Goal: Entertainment & Leisure: Consume media (video, audio)

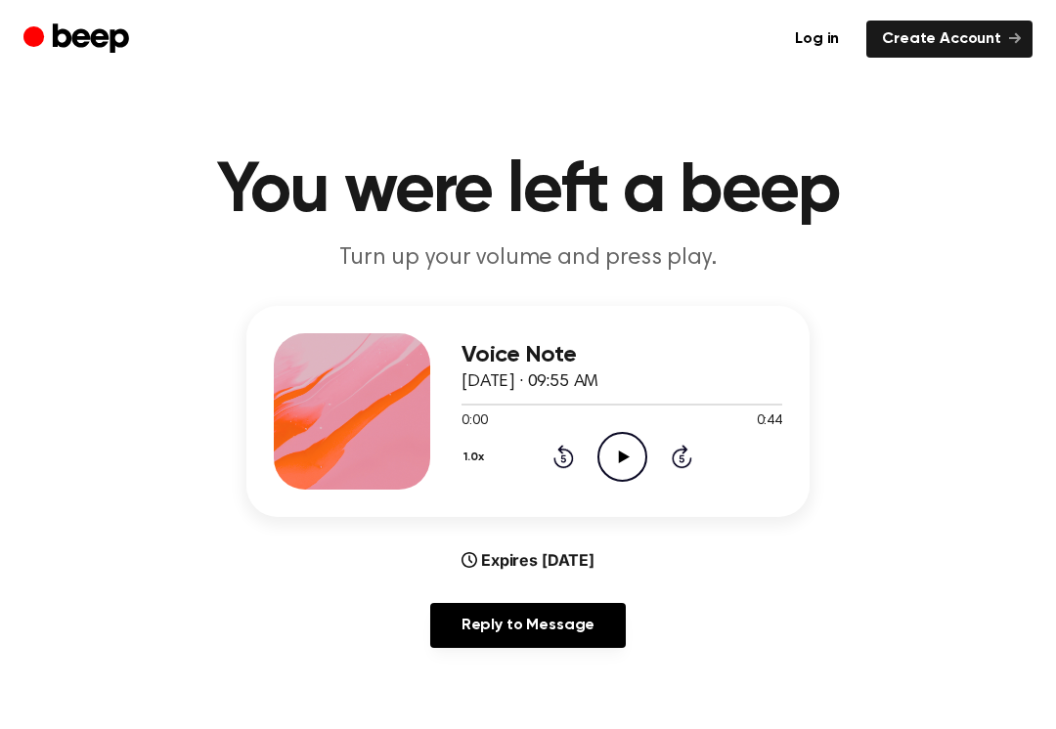
click at [609, 454] on icon "Play Audio" at bounding box center [622, 457] width 50 height 50
click at [559, 459] on icon "Rewind 5 seconds" at bounding box center [563, 456] width 22 height 25
click at [558, 459] on icon "Rewind 5 seconds" at bounding box center [563, 456] width 22 height 25
click at [567, 464] on icon "Rewind 5 seconds" at bounding box center [563, 456] width 22 height 25
click at [567, 463] on icon "Rewind 5 seconds" at bounding box center [563, 456] width 22 height 25
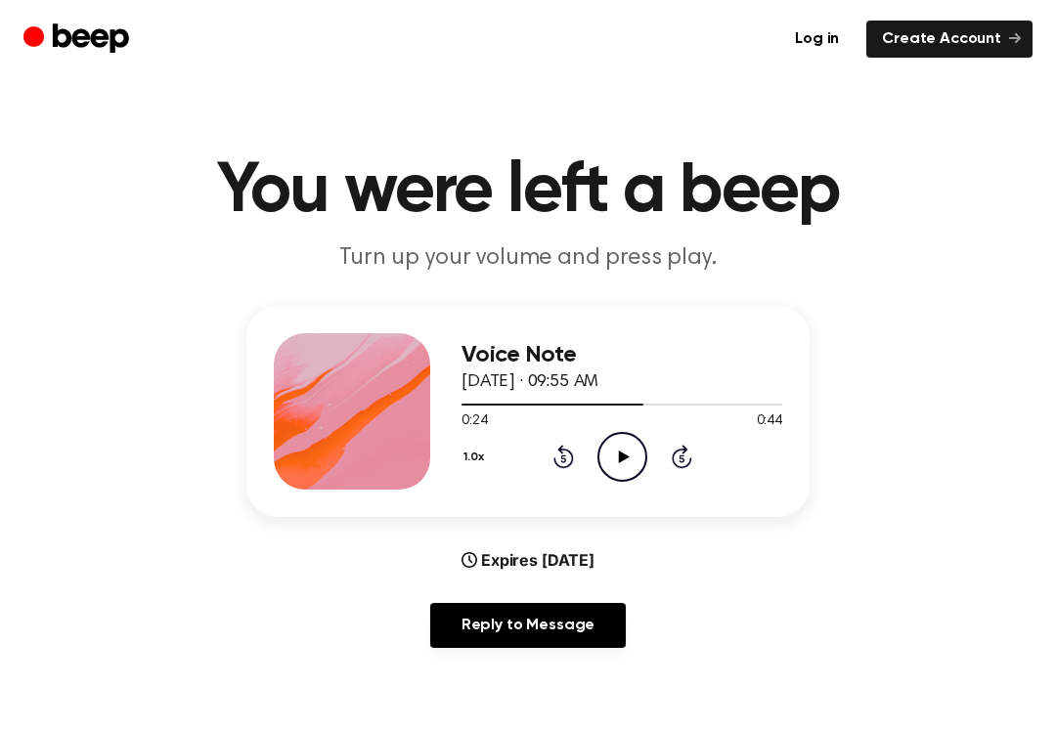
click at [557, 467] on icon "Rewind 5 seconds" at bounding box center [563, 456] width 22 height 25
click at [567, 476] on div "1.0x Rewind 5 seconds Play Audio Skip 5 seconds" at bounding box center [622, 457] width 321 height 50
click at [556, 462] on icon at bounding box center [563, 456] width 21 height 23
click at [555, 462] on icon at bounding box center [563, 456] width 21 height 23
click at [543, 462] on div "1.0x Rewind 5 seconds Play Audio Skip 5 seconds" at bounding box center [622, 457] width 321 height 50
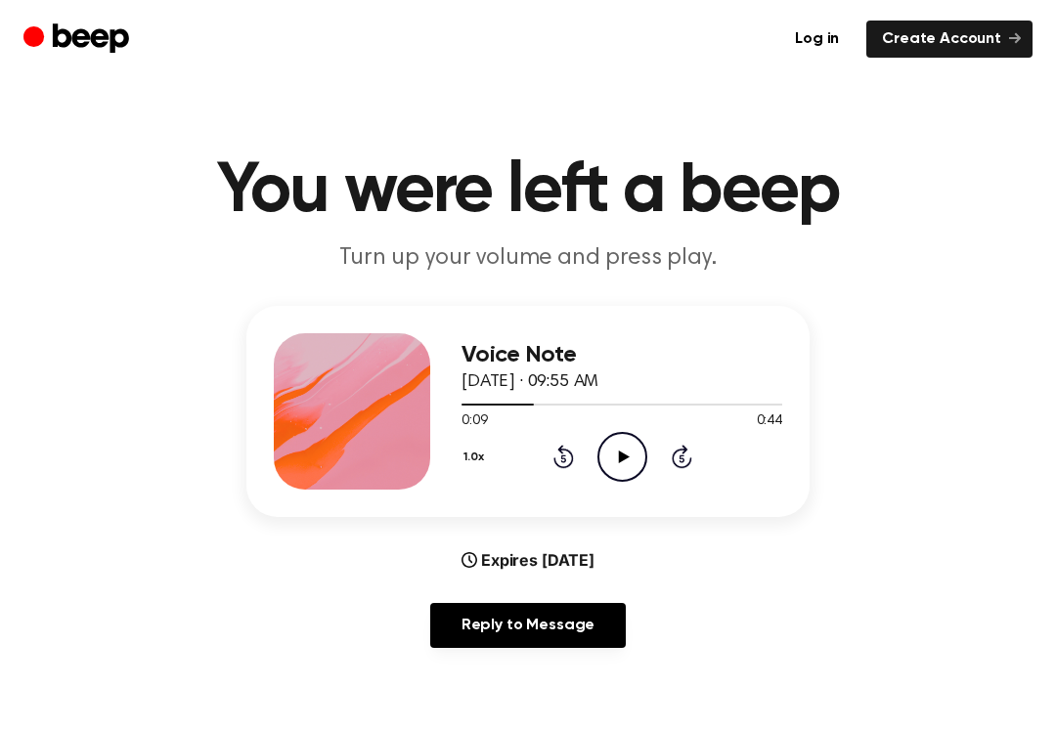
click at [542, 462] on div "1.0x Rewind 5 seconds Play Audio Skip 5 seconds" at bounding box center [622, 457] width 321 height 50
click at [555, 451] on icon "Rewind 5 seconds" at bounding box center [563, 456] width 22 height 25
click at [555, 450] on icon "Rewind 5 seconds" at bounding box center [563, 456] width 22 height 25
click at [562, 453] on icon at bounding box center [563, 456] width 21 height 23
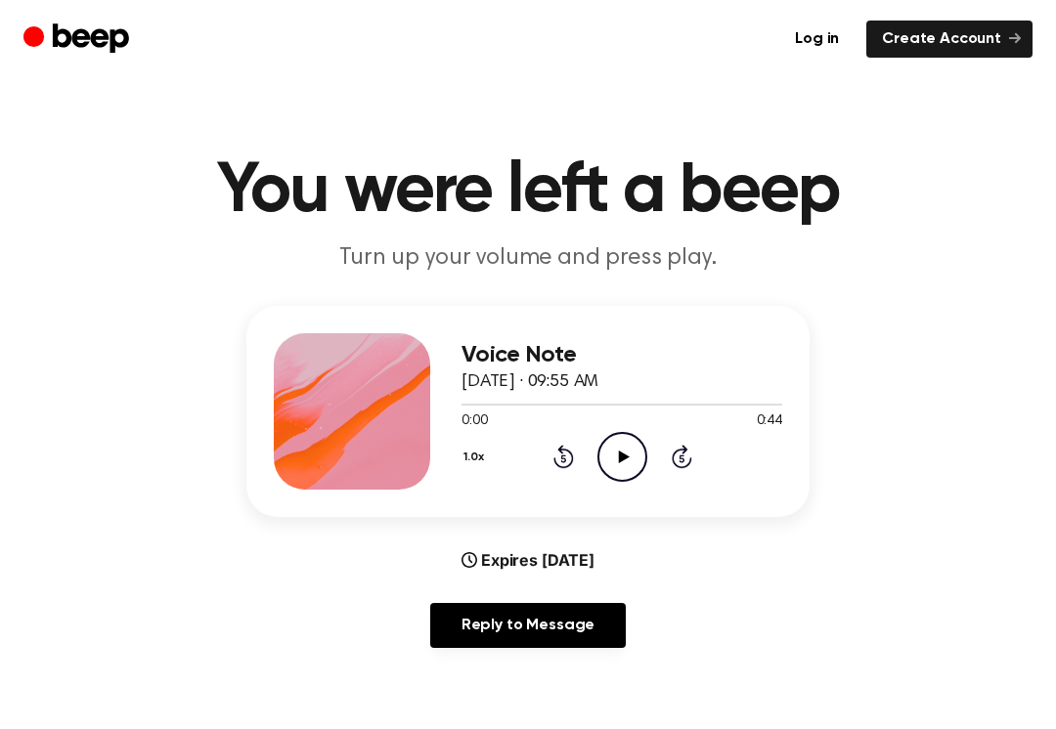
click at [549, 474] on div "1.0x Rewind 5 seconds Play Audio Skip 5 seconds" at bounding box center [622, 457] width 321 height 50
